Goal: Find specific page/section: Find specific page/section

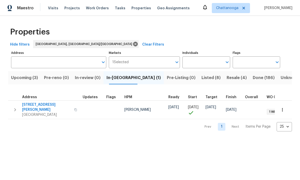
click at [202, 77] on span "Listed (8)" at bounding box center [211, 77] width 19 height 7
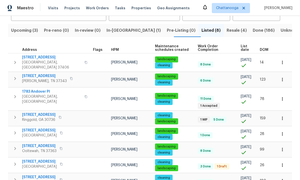
scroll to position [47, 0]
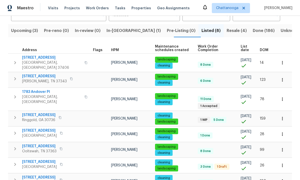
click at [60, 132] on icon "button" at bounding box center [61, 133] width 3 height 3
click at [39, 133] on span "[GEOGRAPHIC_DATA]" at bounding box center [39, 135] width 35 height 5
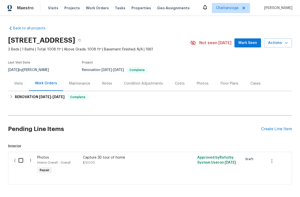
click at [180, 82] on div "Costs" at bounding box center [180, 83] width 10 height 5
